Goal: Register for event/course

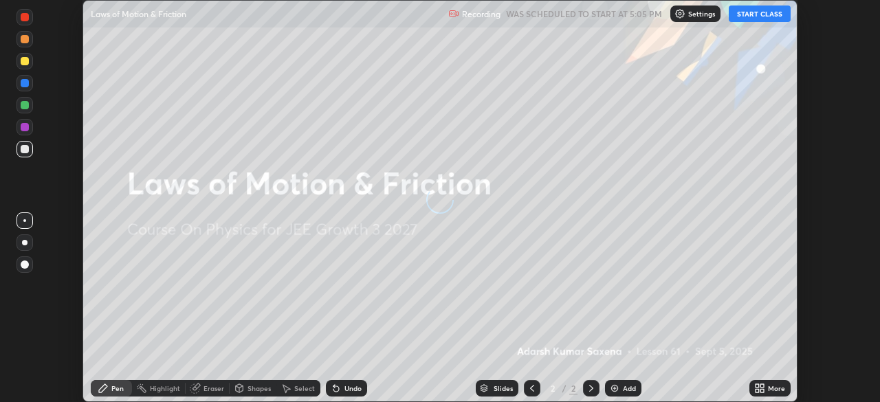
scroll to position [402, 880]
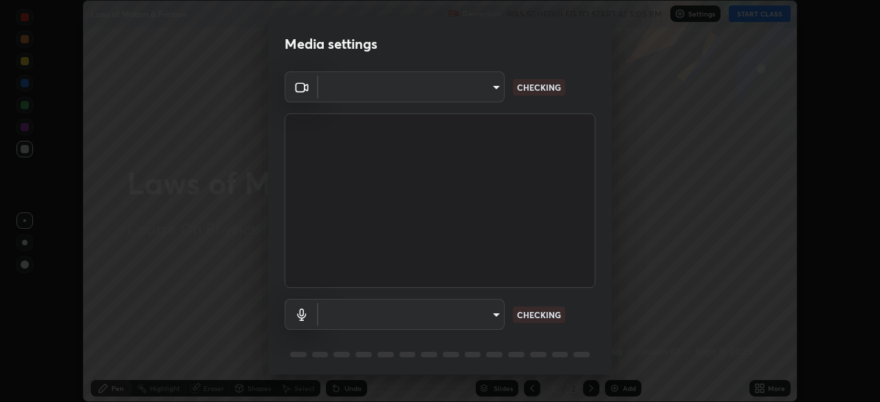
type input "094ffe3f61abc64f3ce73721aab664ef57d10a5fc7d187ad1ef3fa5fd4d2b427"
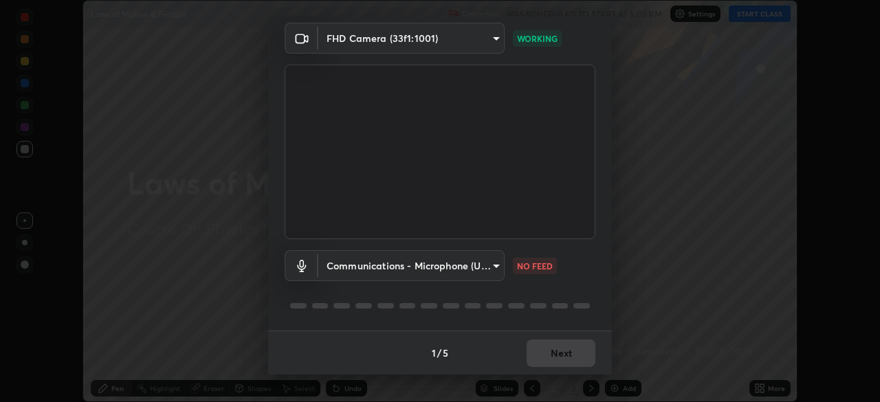
click at [486, 255] on body "Erase all Laws of Motion & Friction Recording WAS SCHEDULED TO START AT 5:05 PM…" at bounding box center [440, 201] width 880 height 402
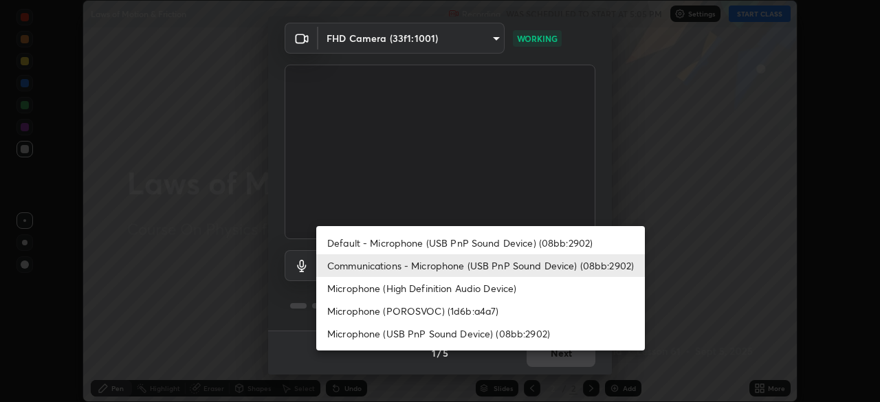
click at [390, 246] on li "Default - Microphone (USB PnP Sound Device) (08bb:2902)" at bounding box center [480, 243] width 329 height 23
type input "default"
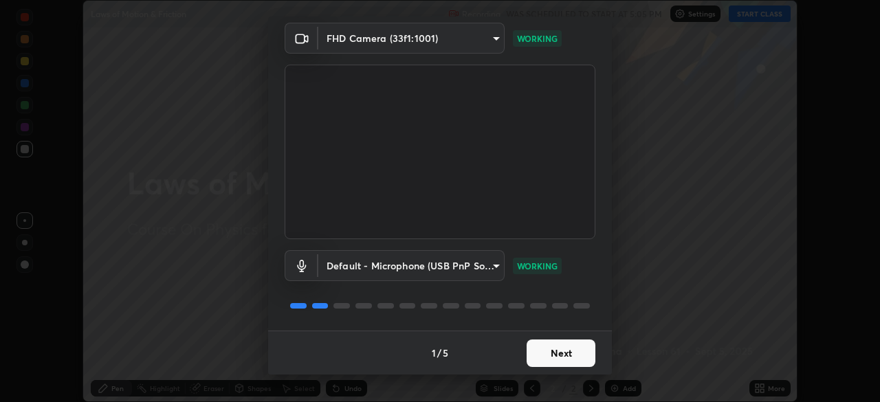
click at [552, 349] on button "Next" at bounding box center [561, 354] width 69 height 28
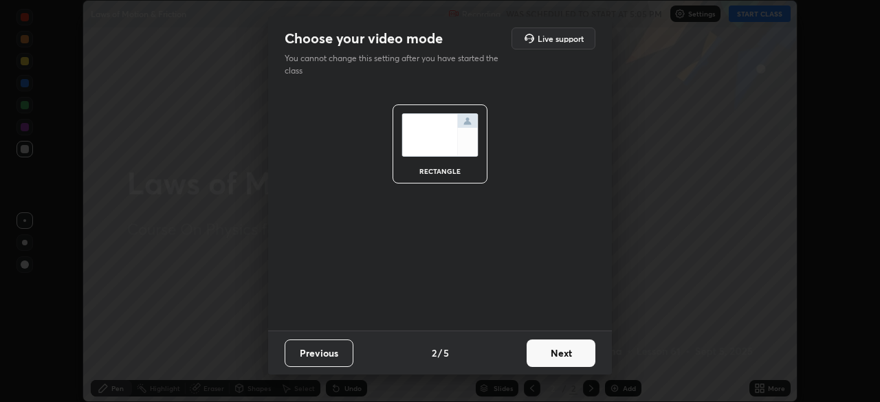
click at [568, 358] on button "Next" at bounding box center [561, 354] width 69 height 28
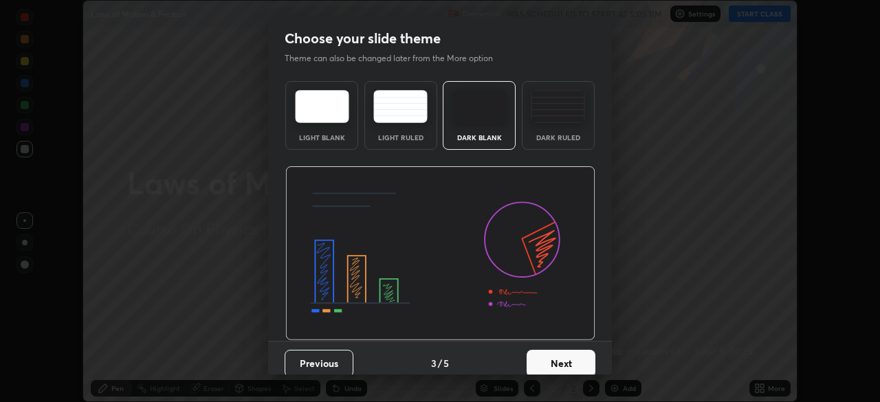
click at [571, 354] on button "Next" at bounding box center [561, 364] width 69 height 28
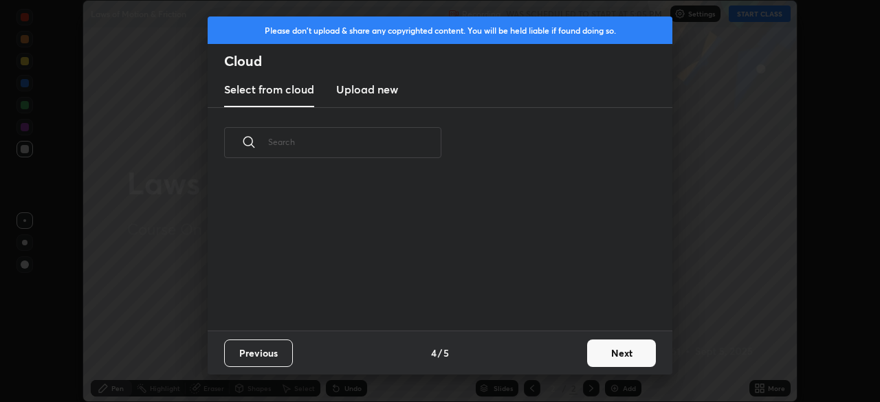
click at [602, 356] on button "Next" at bounding box center [621, 354] width 69 height 28
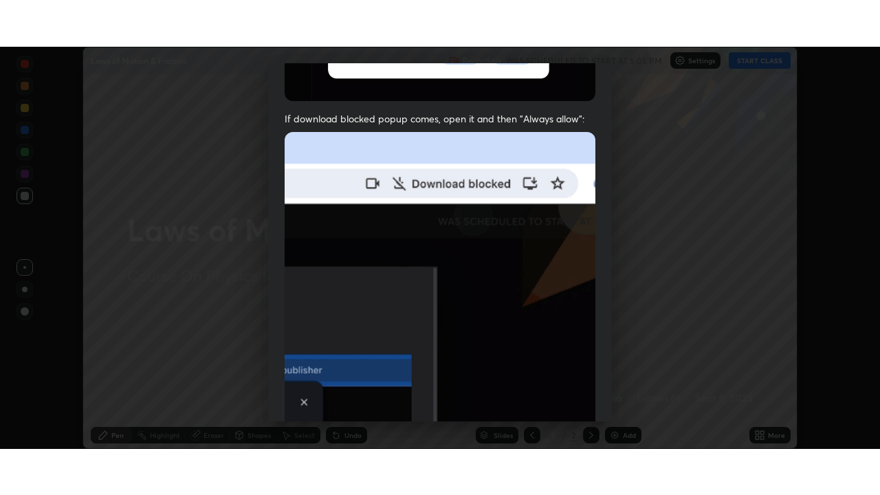
scroll to position [329, 0]
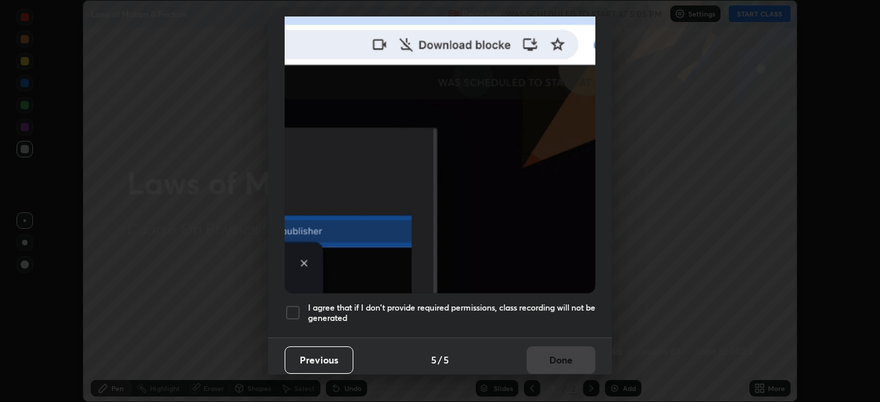
click at [494, 305] on h5 "I agree that if I don't provide required permissions, class recording will not …" at bounding box center [451, 313] width 287 height 21
click at [547, 353] on button "Done" at bounding box center [561, 361] width 69 height 28
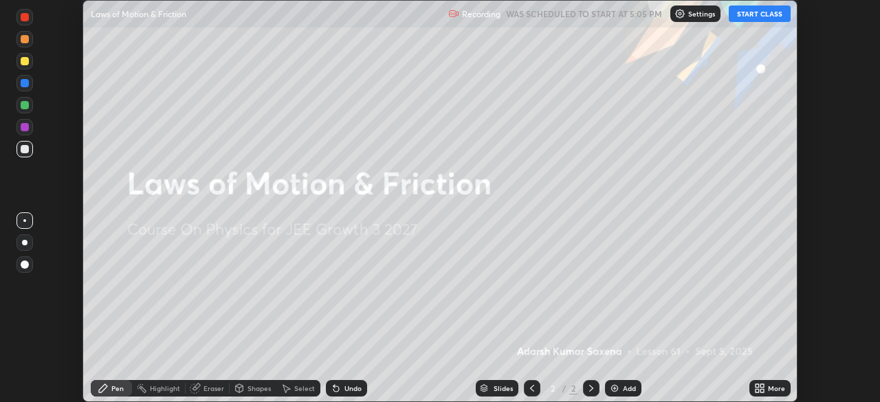
click at [761, 386] on icon at bounding box center [762, 385] width 3 height 3
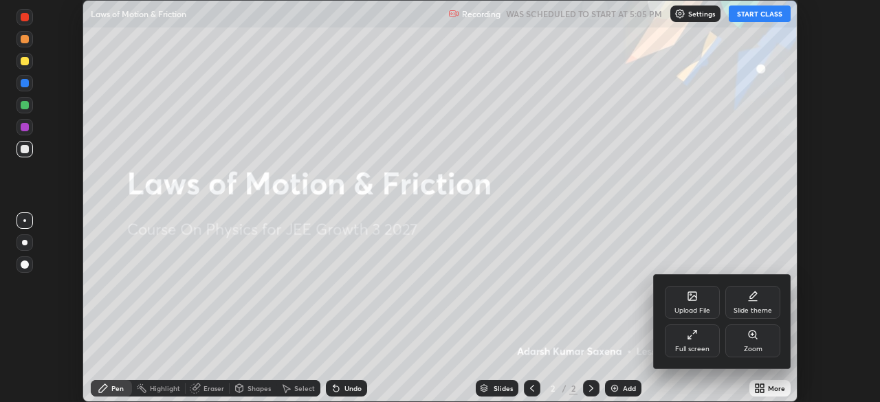
click at [688, 328] on div "Full screen" at bounding box center [692, 341] width 55 height 33
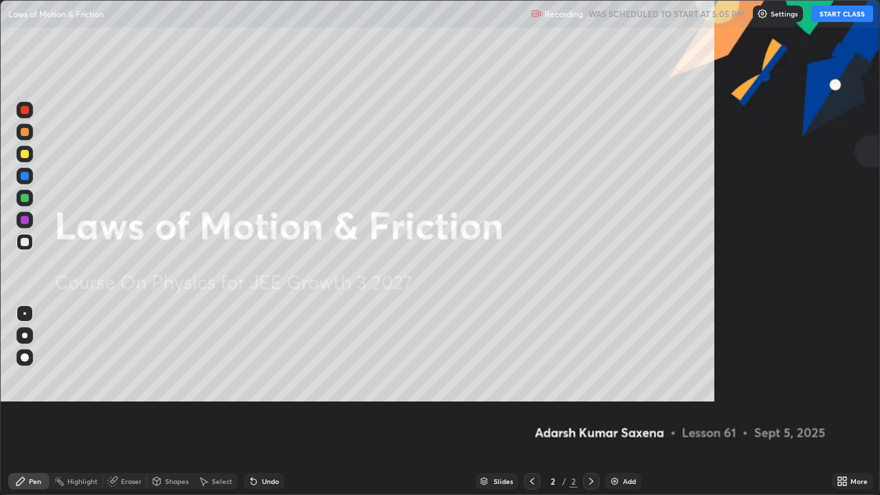
scroll to position [495, 880]
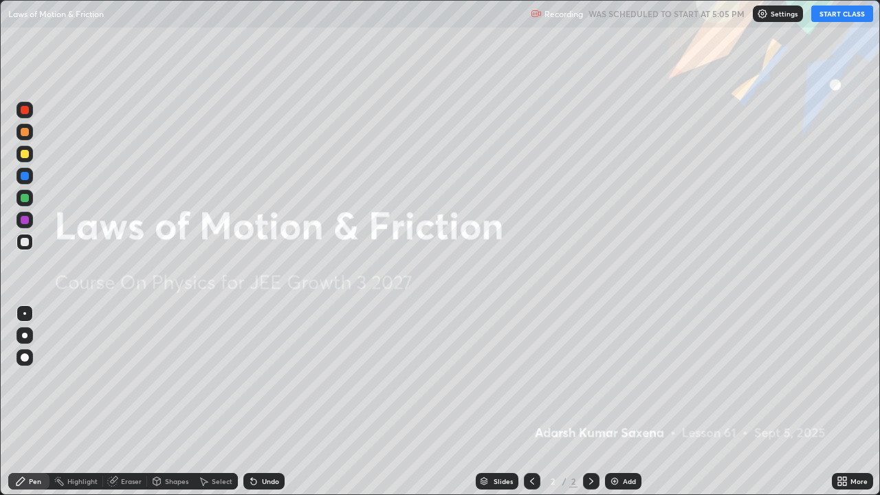
click at [829, 13] on button "START CLASS" at bounding box center [843, 14] width 62 height 17
click at [613, 402] on div "Add" at bounding box center [623, 481] width 36 height 17
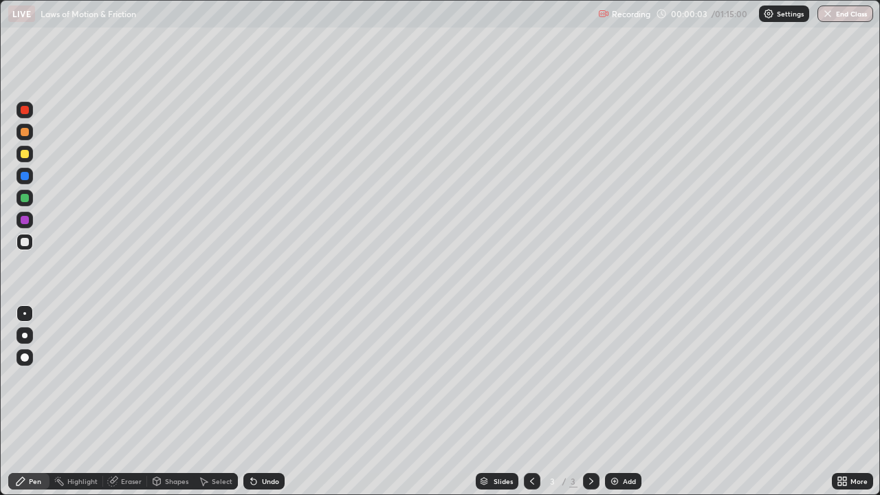
click at [28, 350] on div at bounding box center [25, 357] width 17 height 17
click at [23, 402] on icon at bounding box center [21, 481] width 8 height 8
